Goal: Task Accomplishment & Management: Manage account settings

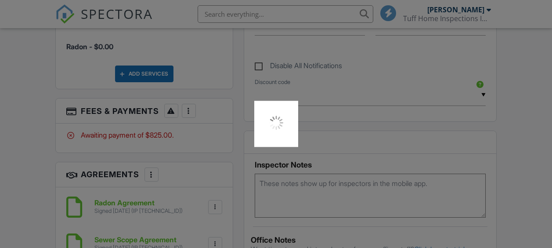
scroll to position [847, 0]
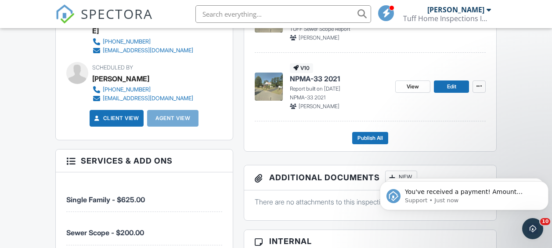
scroll to position [389, 0]
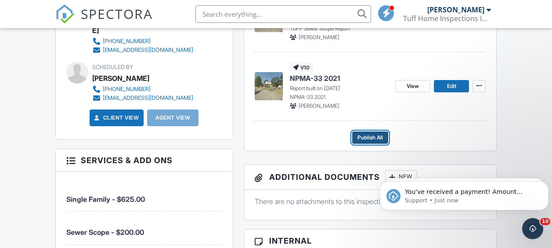
click at [367, 136] on span "Publish All" at bounding box center [369, 137] width 25 height 9
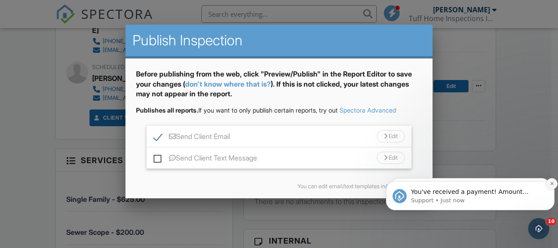
click at [551, 180] on button "Dismiss notification" at bounding box center [552, 183] width 11 height 11
click at [551, 180] on button "Dismiss notification" at bounding box center [552, 183] width 9 height 9
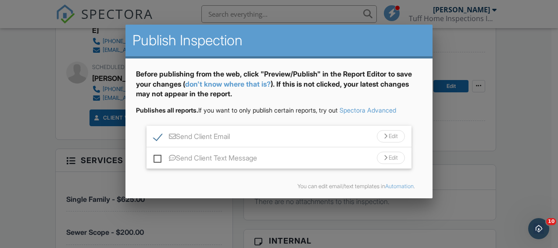
click at [551, 180] on div at bounding box center [279, 110] width 558 height 309
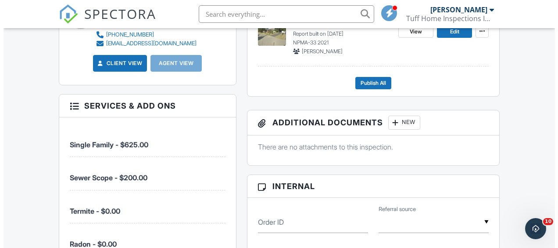
scroll to position [443, 0]
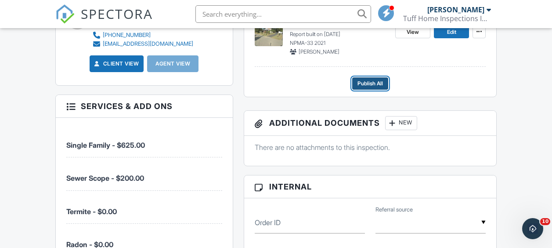
click at [381, 78] on button "Publish All" at bounding box center [370, 83] width 36 height 12
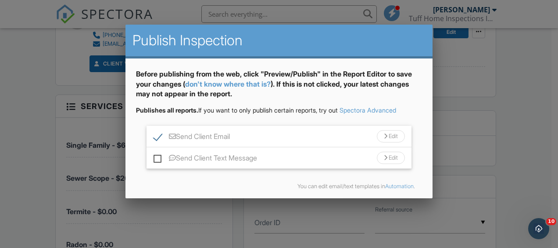
click at [158, 158] on label "Send Client Text Message" at bounding box center [206, 159] width 104 height 11
click at [158, 156] on input "Send Client Text Message" at bounding box center [157, 154] width 6 height 6
checkbox input "true"
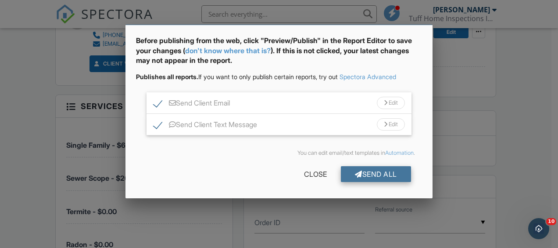
click at [353, 172] on div "Send All" at bounding box center [376, 174] width 70 height 16
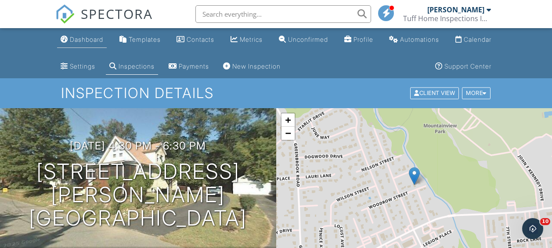
click at [90, 37] on div "Dashboard" at bounding box center [86, 39] width 33 height 7
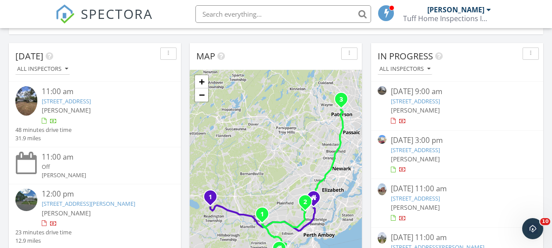
scroll to position [119, 0]
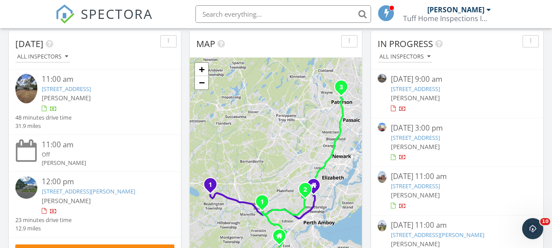
click at [440, 137] on link "525 Bond St, Elizabeth, NJ 07206" at bounding box center [415, 137] width 49 height 8
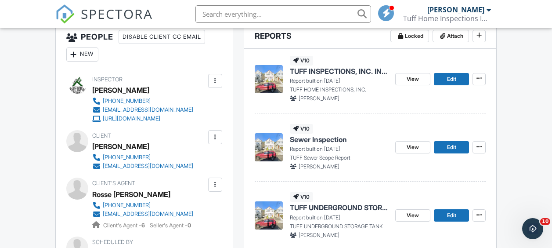
scroll to position [260, 0]
click at [323, 72] on span "TUFF INSPECTIONS, INC. INSPECTION REPORT" at bounding box center [339, 72] width 99 height 10
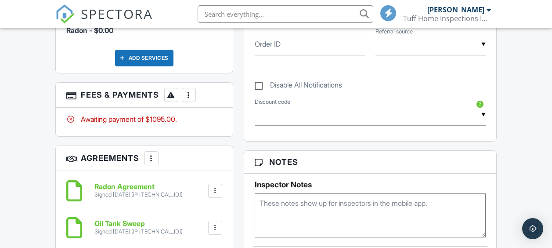
scroll to position [736, 0]
click at [162, 115] on div "Awaiting payment of $1095.00." at bounding box center [144, 119] width 156 height 10
click at [189, 95] on div at bounding box center [188, 94] width 9 height 9
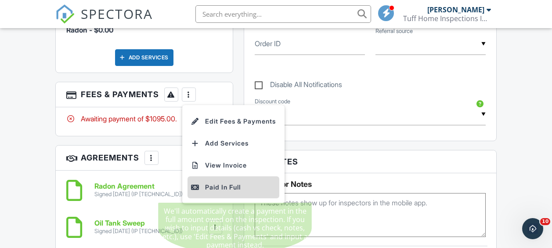
click at [236, 185] on div "Paid In Full" at bounding box center [233, 187] width 85 height 11
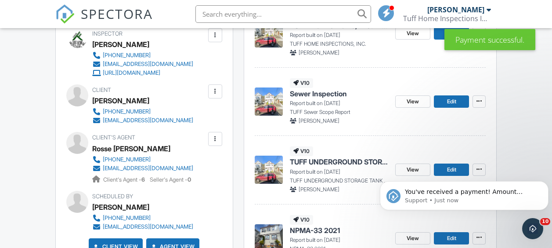
click at [310, 97] on span "Sewer Inspection" at bounding box center [318, 94] width 57 height 10
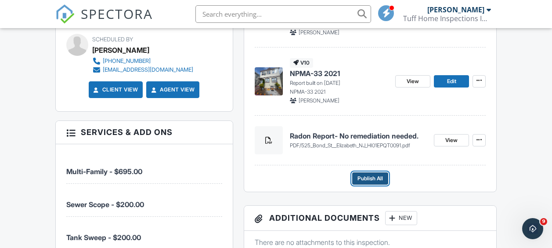
click at [363, 179] on span "Publish All" at bounding box center [369, 178] width 25 height 9
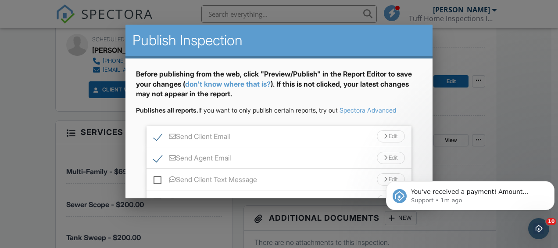
scroll to position [76, 0]
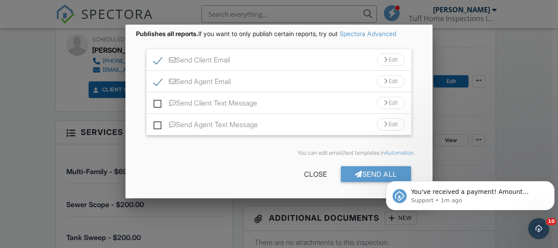
click at [157, 104] on label "Send Client Text Message" at bounding box center [206, 104] width 104 height 11
click at [157, 101] on input "Send Client Text Message" at bounding box center [157, 99] width 6 height 6
checkbox input "true"
click at [157, 128] on label "Send Agent Text Message" at bounding box center [206, 125] width 104 height 11
click at [157, 123] on input "Send Agent Text Message" at bounding box center [157, 120] width 6 height 6
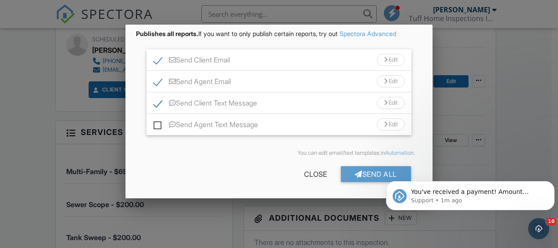
checkbox input "true"
click at [359, 172] on div "Send All" at bounding box center [376, 174] width 70 height 16
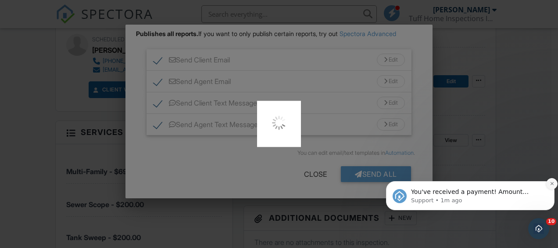
click at [550, 183] on icon "Dismiss notification" at bounding box center [552, 183] width 5 height 5
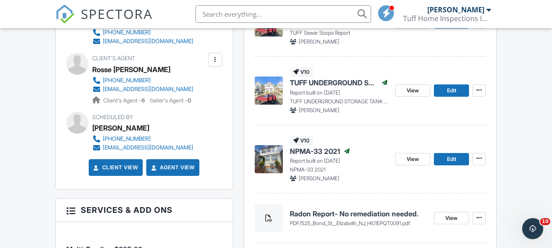
scroll to position [320, 0]
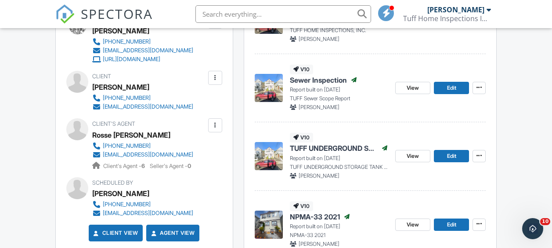
click at [334, 212] on span "NPMA-33 2021" at bounding box center [315, 217] width 50 height 10
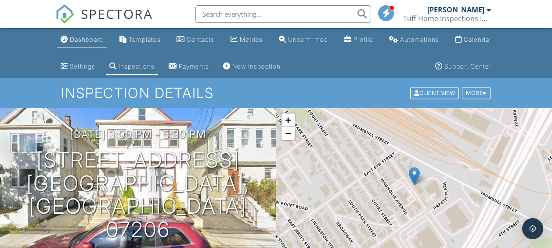
click at [95, 40] on div "Dashboard" at bounding box center [86, 39] width 33 height 7
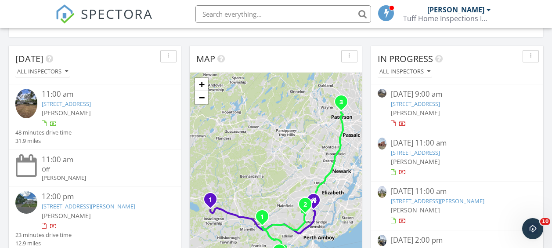
click at [440, 149] on link "55 Prospect Ave, Bayonne, NJ 07002" at bounding box center [415, 152] width 49 height 8
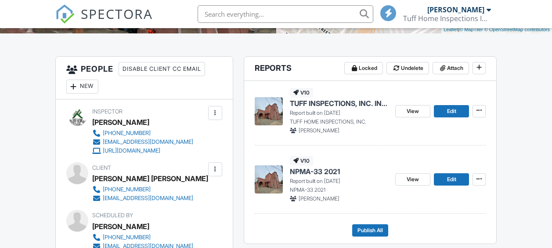
click at [323, 169] on span "NPMA-33 2021" at bounding box center [315, 171] width 50 height 10
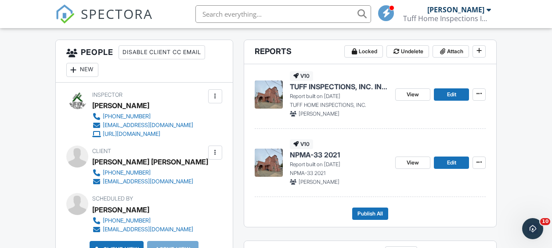
scroll to position [244, 0]
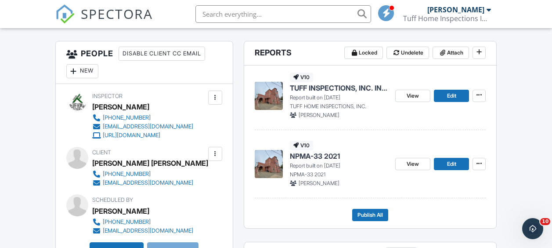
click at [329, 91] on span "TUFF INSPECTIONS, INC. INSPECTION REPORT" at bounding box center [339, 88] width 99 height 10
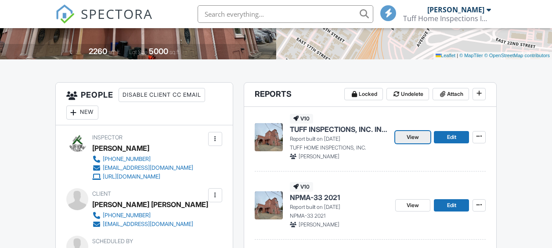
click at [411, 135] on span "View" at bounding box center [412, 137] width 12 height 9
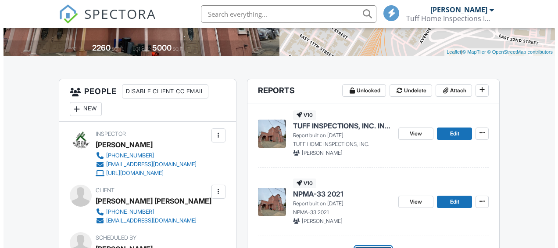
scroll to position [303, 0]
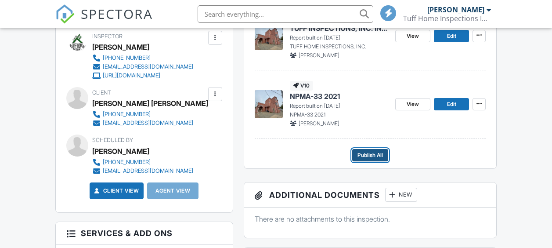
click at [379, 153] on span "Publish All" at bounding box center [369, 155] width 25 height 9
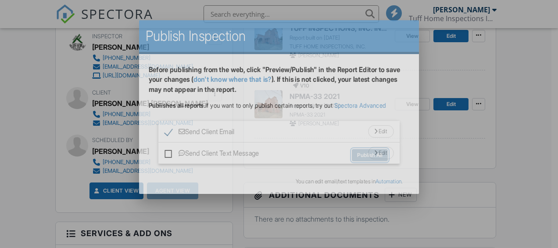
scroll to position [0, 0]
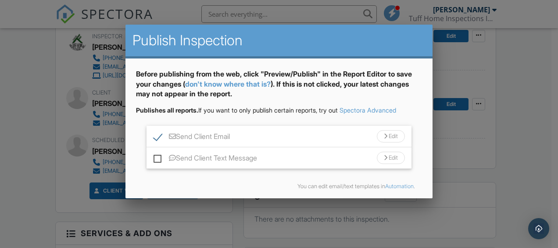
click at [159, 156] on label "Send Client Text Message" at bounding box center [206, 159] width 104 height 11
click at [159, 156] on input "Send Client Text Message" at bounding box center [157, 154] width 6 height 6
checkbox input "true"
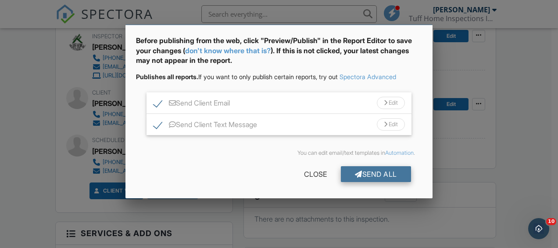
click at [378, 173] on div "Send All" at bounding box center [376, 174] width 70 height 16
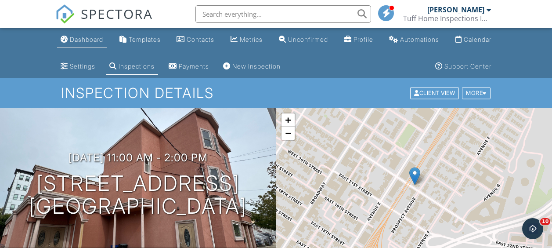
click at [88, 37] on div "Dashboard" at bounding box center [86, 39] width 33 height 7
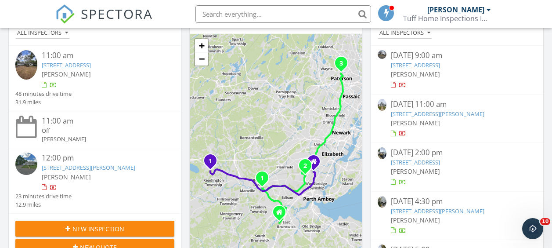
scroll to position [143, 0]
click at [450, 113] on link "187 Hoover Ave, Edison, NJ 08837" at bounding box center [437, 113] width 93 height 8
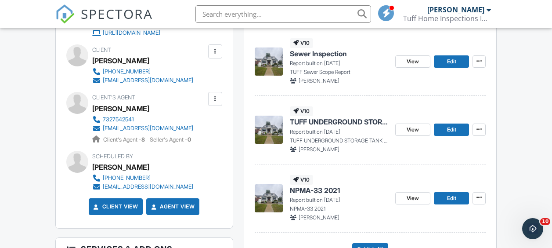
click at [330, 190] on span "NPMA-33 2021" at bounding box center [315, 190] width 50 height 10
